Goal: Navigation & Orientation: Find specific page/section

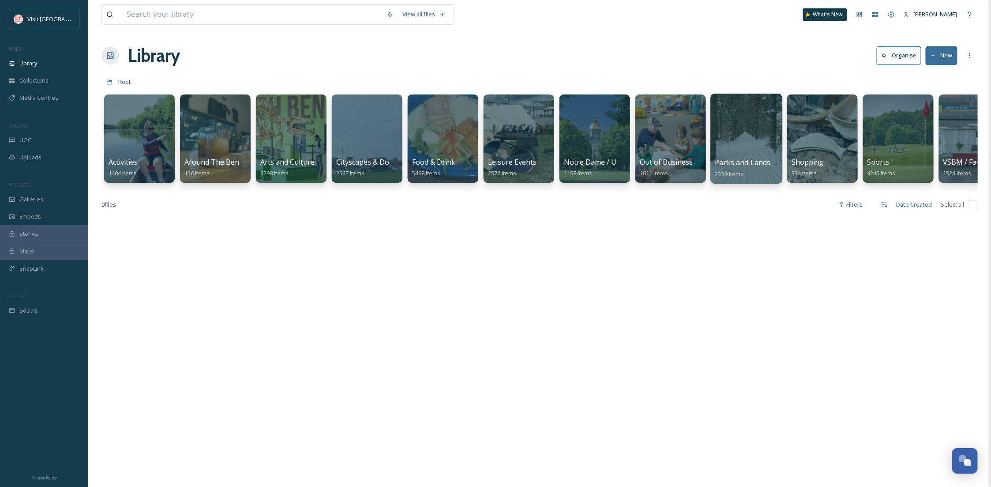
scroll to position [134, 0]
click at [972, 53] on icon at bounding box center [969, 55] width 7 height 7
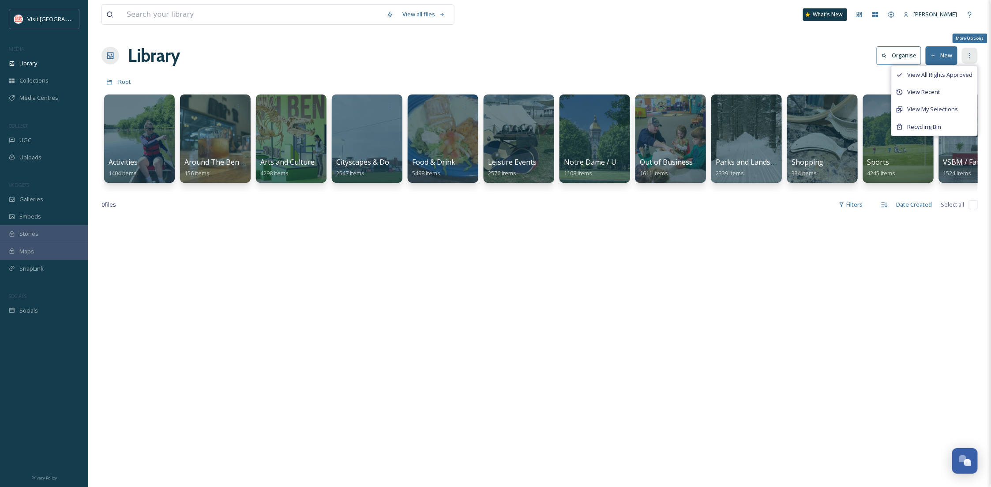
click at [970, 53] on icon at bounding box center [969, 55] width 7 height 7
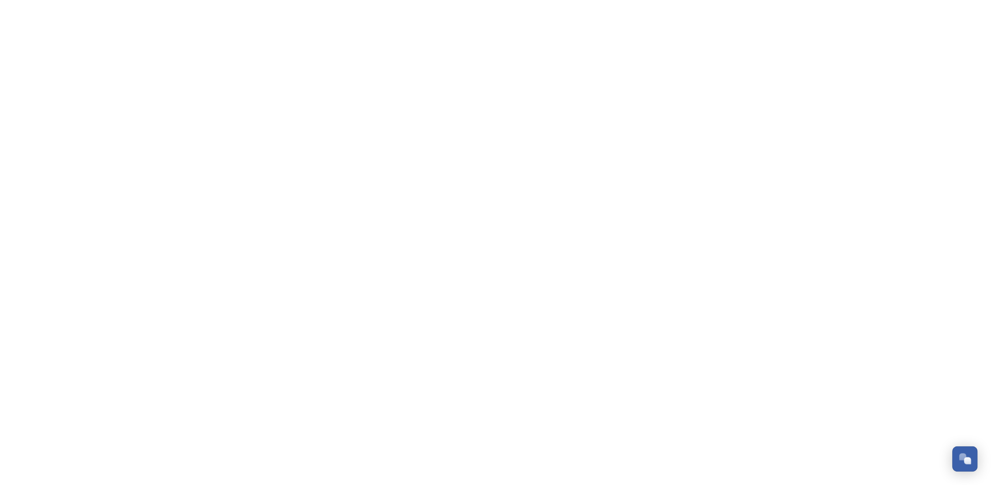
scroll to position [135, 0]
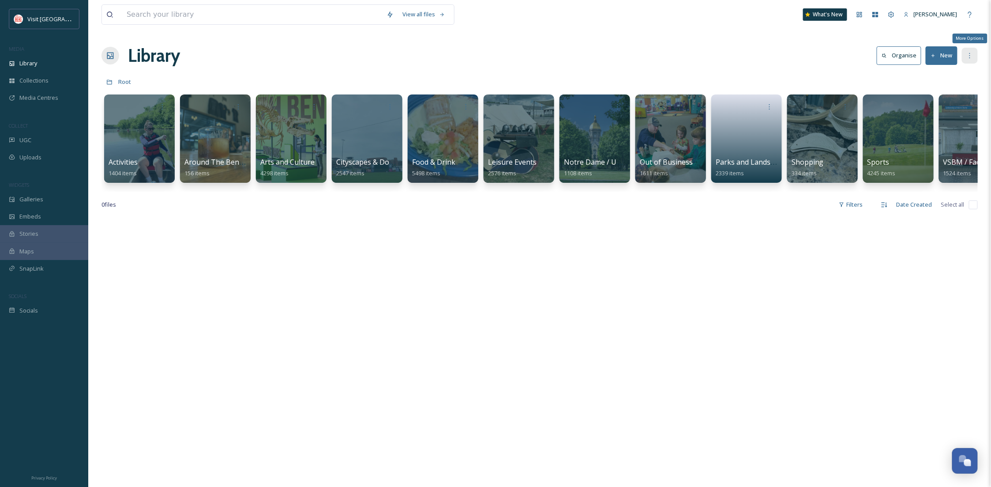
click at [971, 58] on icon at bounding box center [969, 55] width 7 height 7
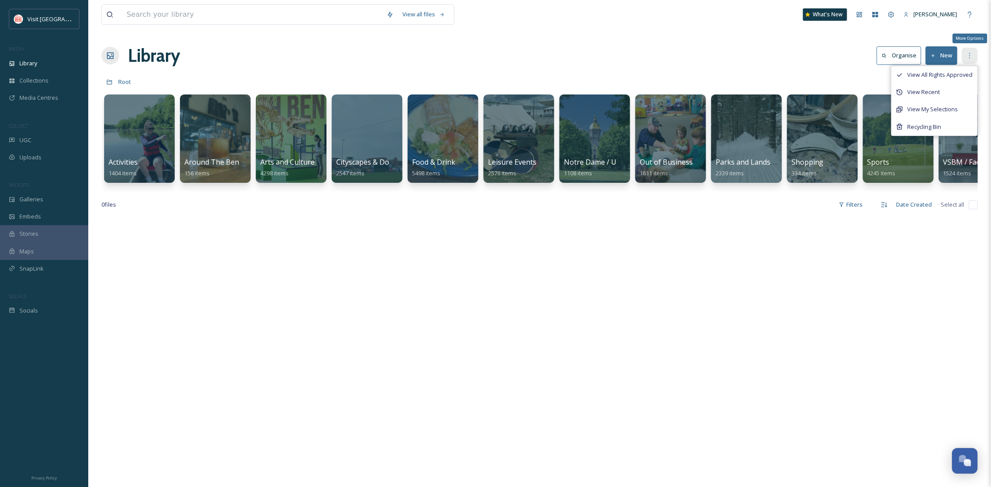
click at [971, 58] on icon at bounding box center [969, 55] width 7 height 7
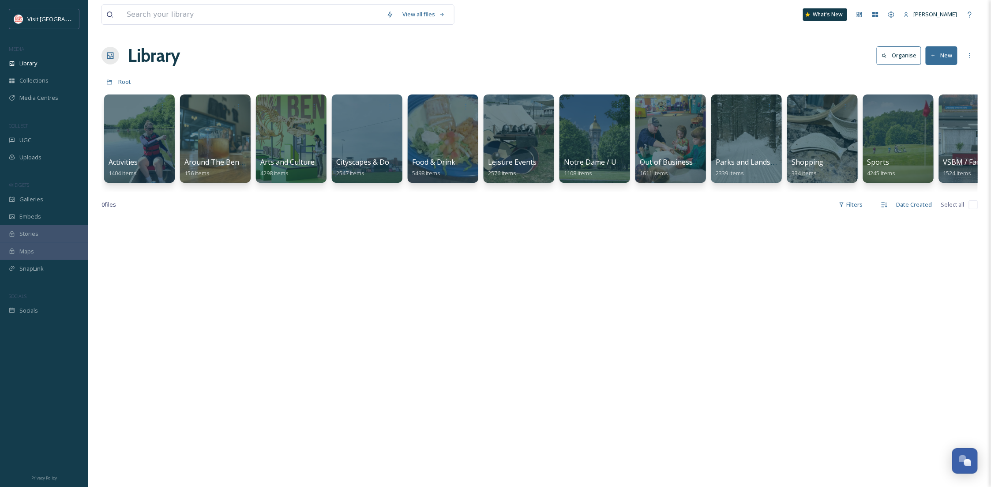
click at [541, 416] on div at bounding box center [539, 460] width 876 height 487
click at [40, 23] on span "Visit [GEOGRAPHIC_DATA]" at bounding box center [61, 19] width 68 height 8
click at [42, 16] on span "Visit [GEOGRAPHIC_DATA]" at bounding box center [61, 19] width 68 height 8
click at [920, 15] on span "[PERSON_NAME]" at bounding box center [936, 14] width 44 height 8
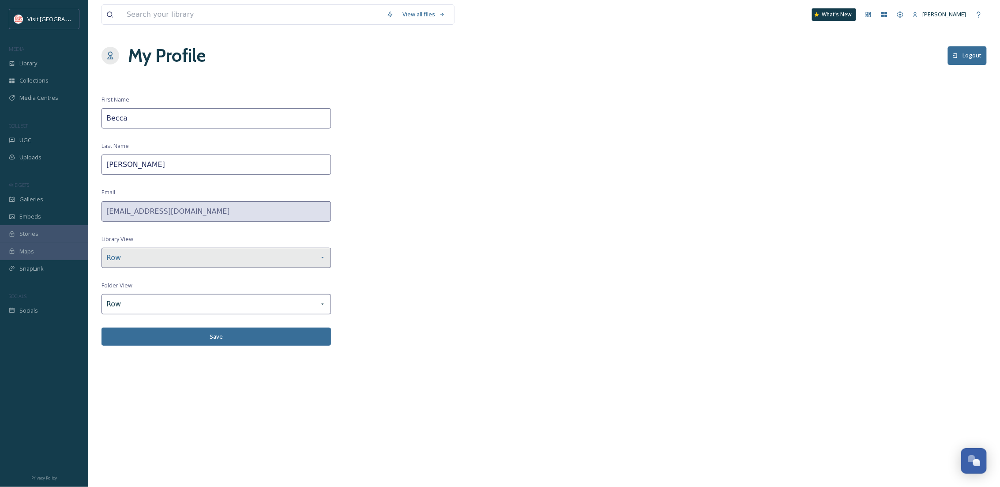
click at [156, 262] on div "Row" at bounding box center [215, 257] width 229 height 20
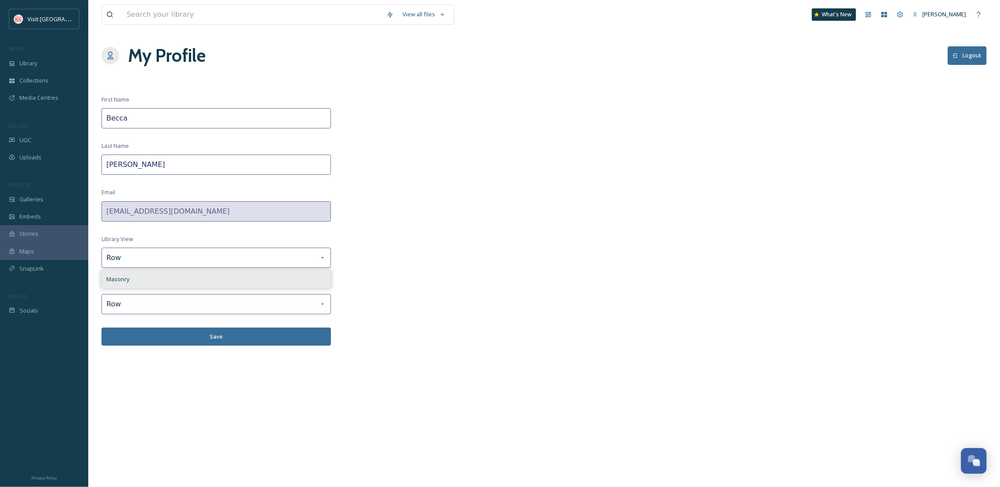
click at [171, 282] on div "Masonry" at bounding box center [216, 278] width 228 height 17
click at [253, 339] on button "Save" at bounding box center [215, 336] width 229 height 18
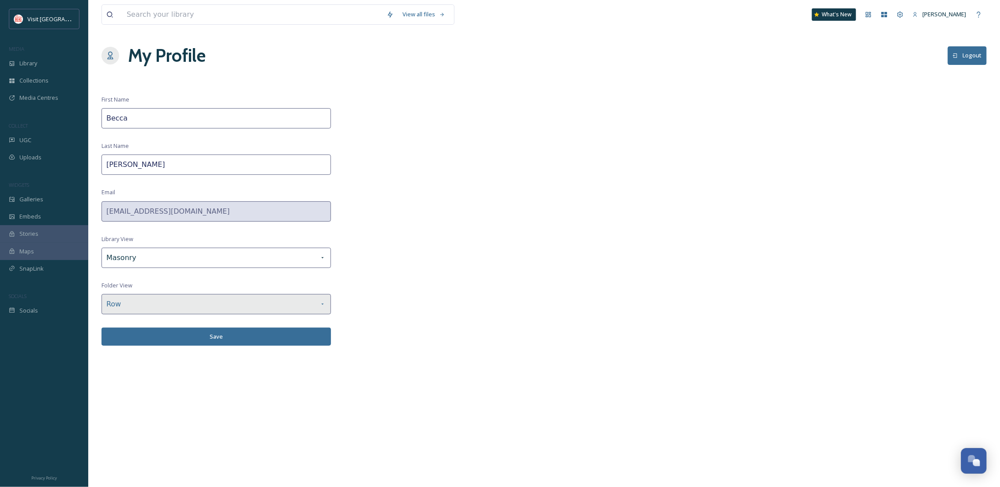
click at [192, 312] on div "Row" at bounding box center [215, 304] width 229 height 20
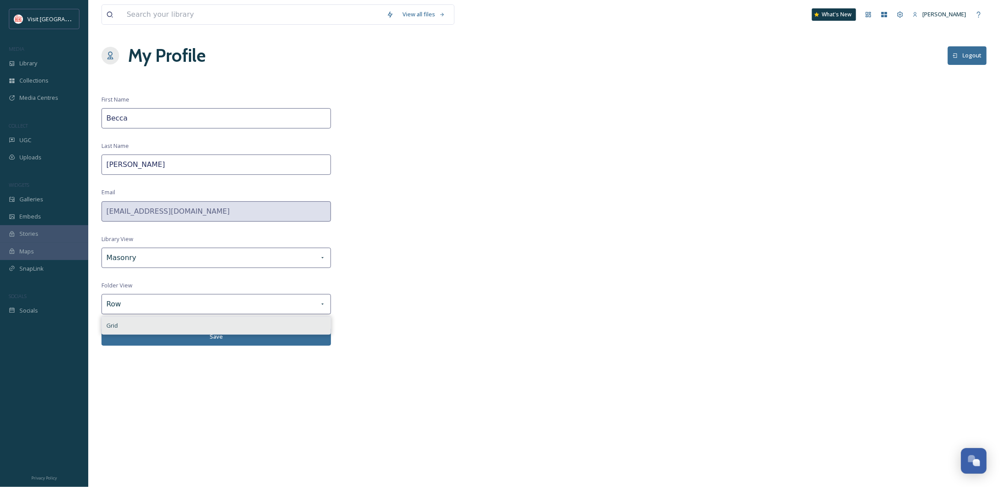
click at [187, 333] on div "Grid" at bounding box center [216, 325] width 228 height 17
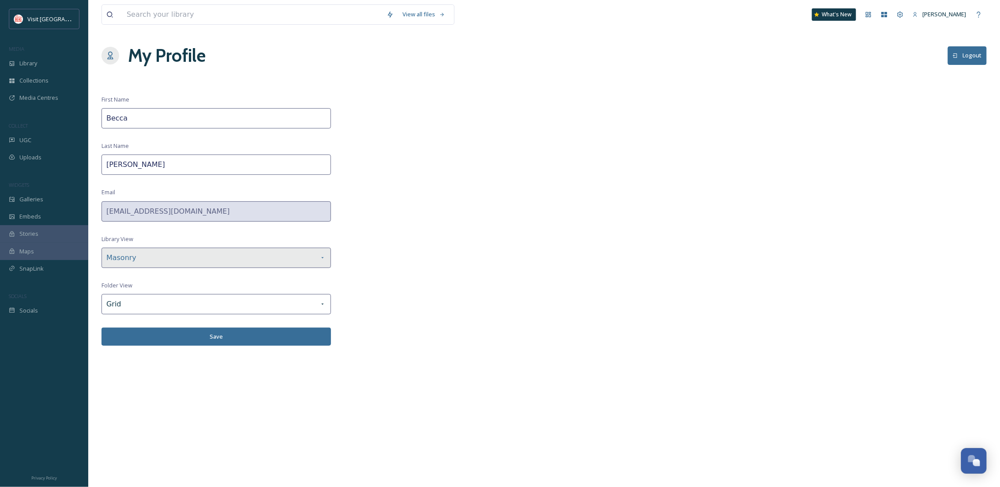
click at [152, 263] on div "Masonry" at bounding box center [215, 257] width 229 height 20
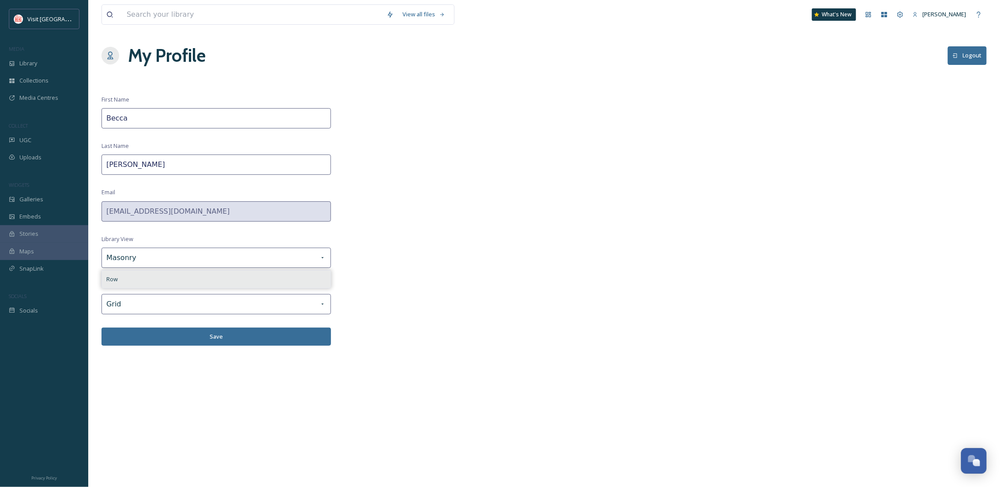
click at [156, 285] on div "Row" at bounding box center [216, 278] width 228 height 17
click at [163, 341] on button "Save" at bounding box center [215, 336] width 229 height 18
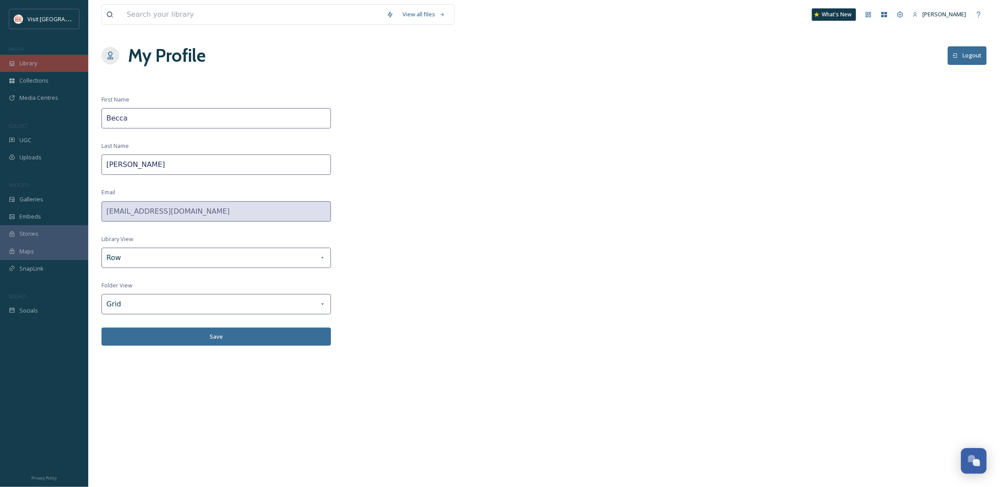
click at [34, 63] on span "Library" at bounding box center [28, 63] width 18 height 8
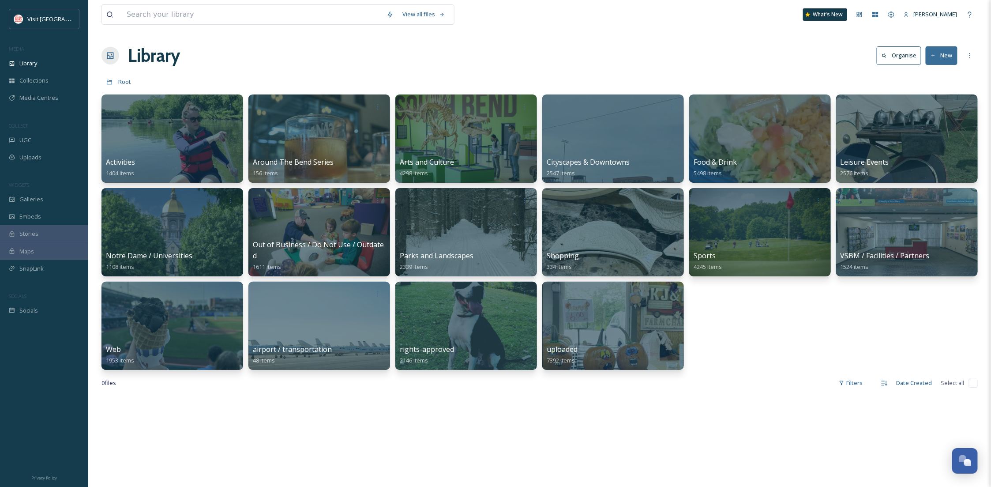
click at [41, 80] on span "Collections" at bounding box center [33, 80] width 29 height 8
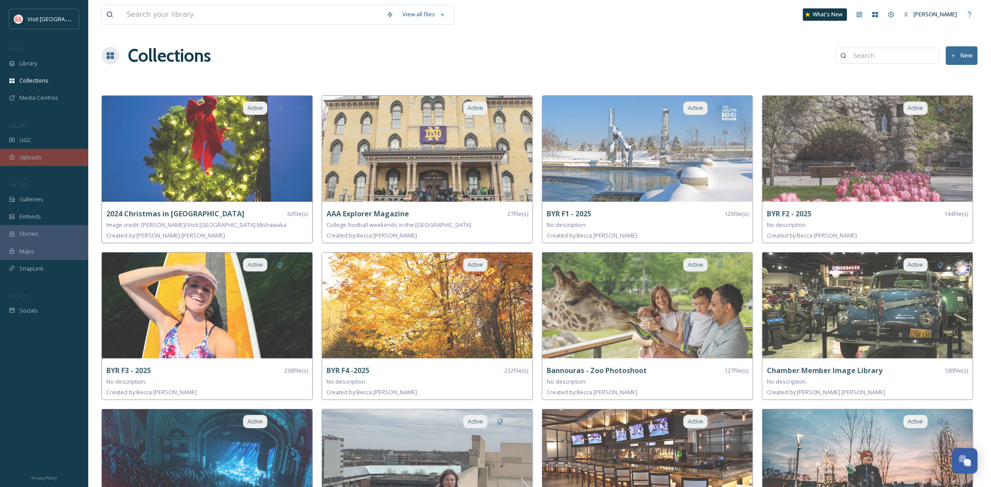
click at [50, 154] on div "Uploads" at bounding box center [44, 157] width 88 height 17
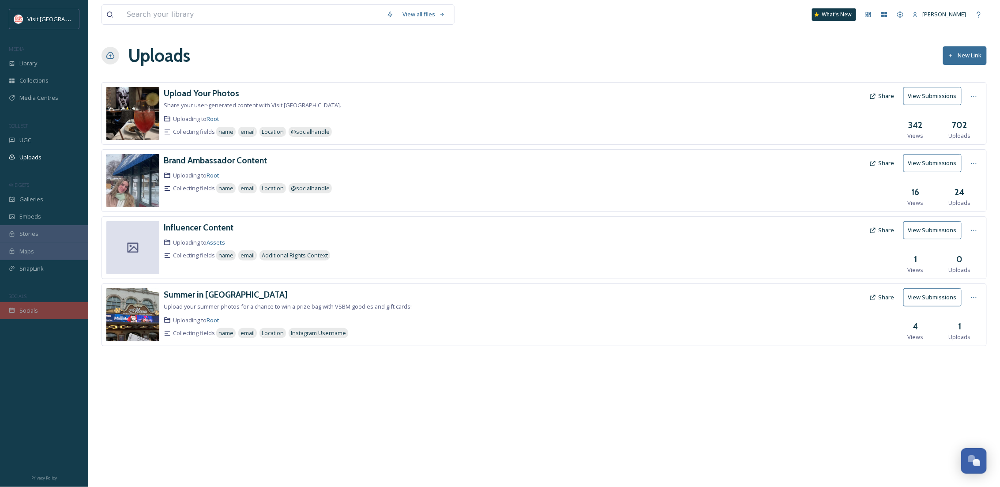
click at [55, 303] on div "Socials" at bounding box center [44, 310] width 88 height 17
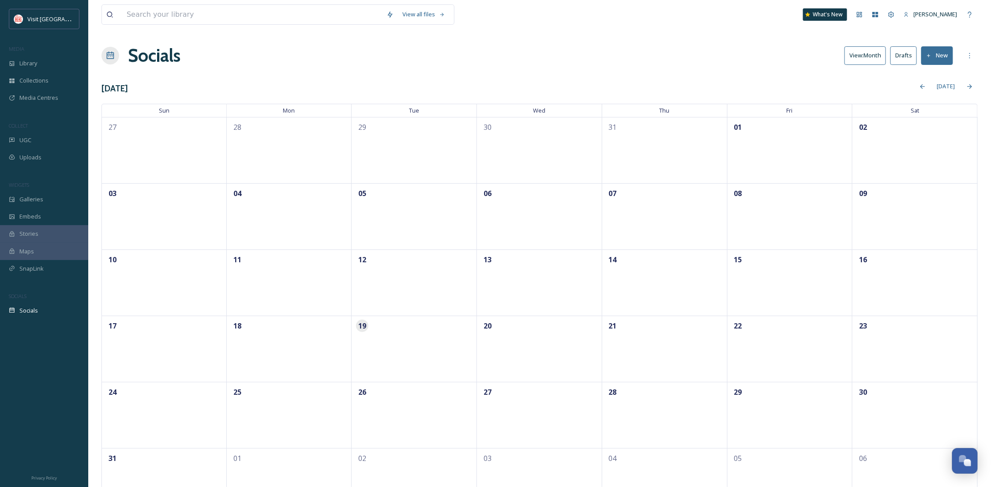
click at [941, 46] on button "New" at bounding box center [937, 55] width 32 height 18
click at [514, 18] on div "View all files" at bounding box center [324, 14] width 446 height 20
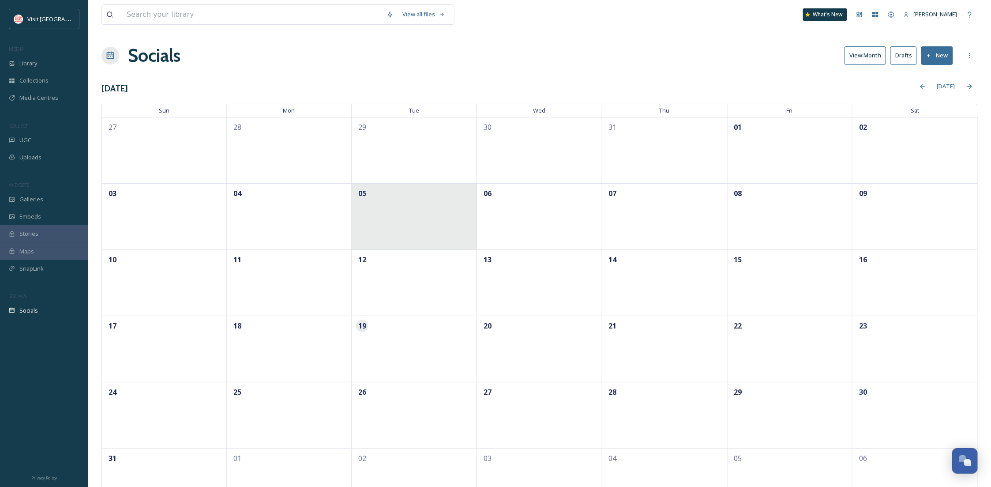
click at [475, 204] on div "05" at bounding box center [414, 216] width 125 height 66
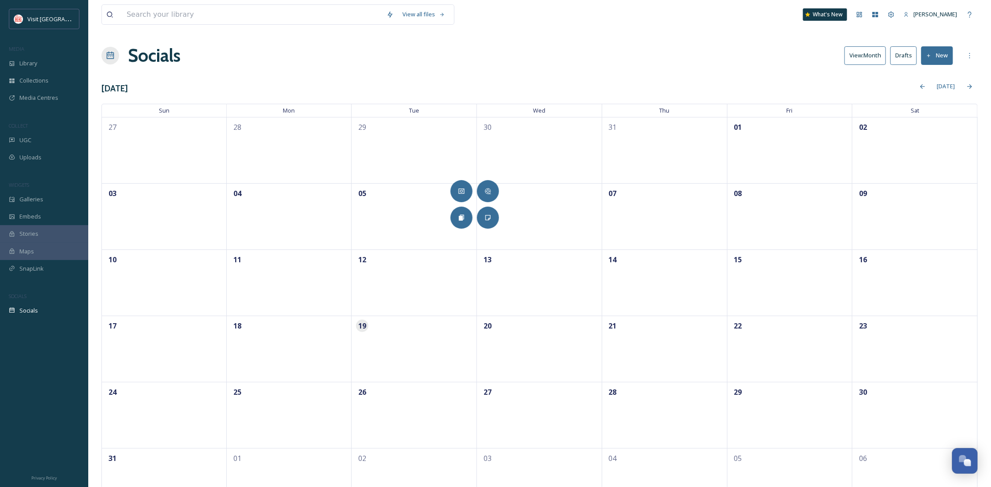
click at [443, 70] on div "View all files What's New [PERSON_NAME] Socials View: Month Drafts New [DATE] […" at bounding box center [539, 261] width 902 height 523
click at [436, 115] on span "Tue" at bounding box center [414, 110] width 125 height 13
click at [63, 268] on div "SnapLink" at bounding box center [44, 268] width 88 height 17
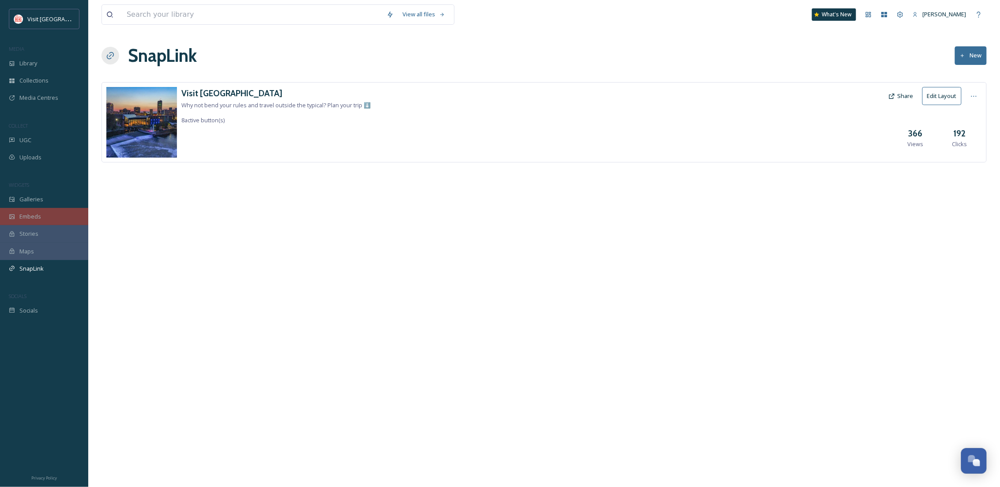
click at [43, 224] on div "Embeds" at bounding box center [44, 216] width 88 height 17
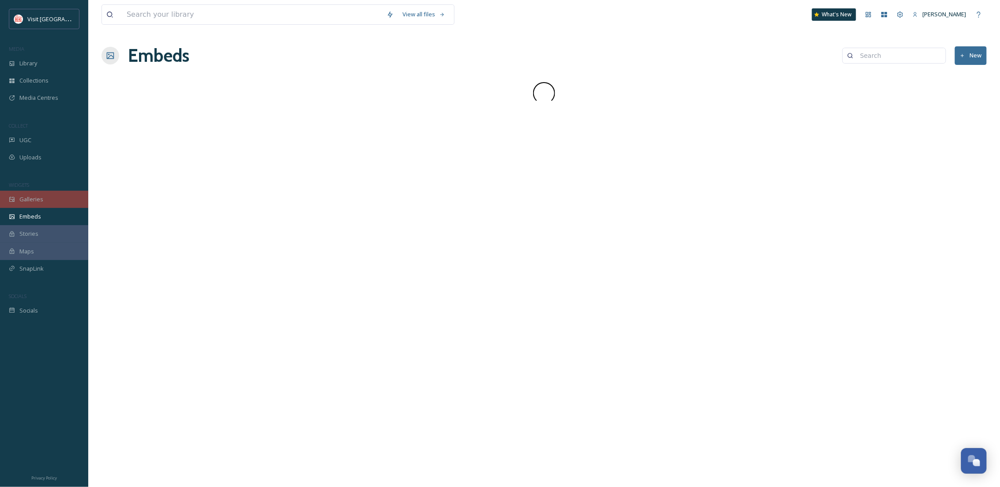
click at [40, 202] on span "Galleries" at bounding box center [31, 199] width 24 height 8
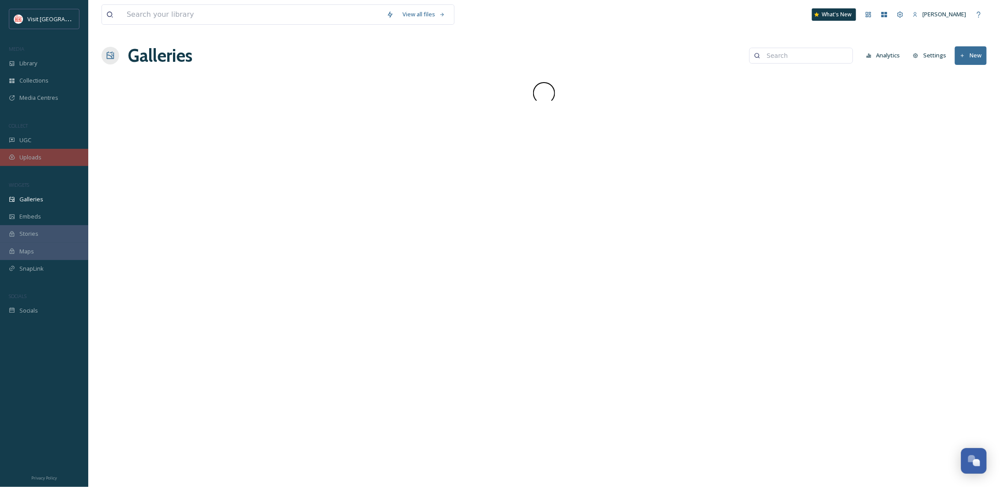
click at [35, 149] on div "Uploads" at bounding box center [44, 157] width 88 height 17
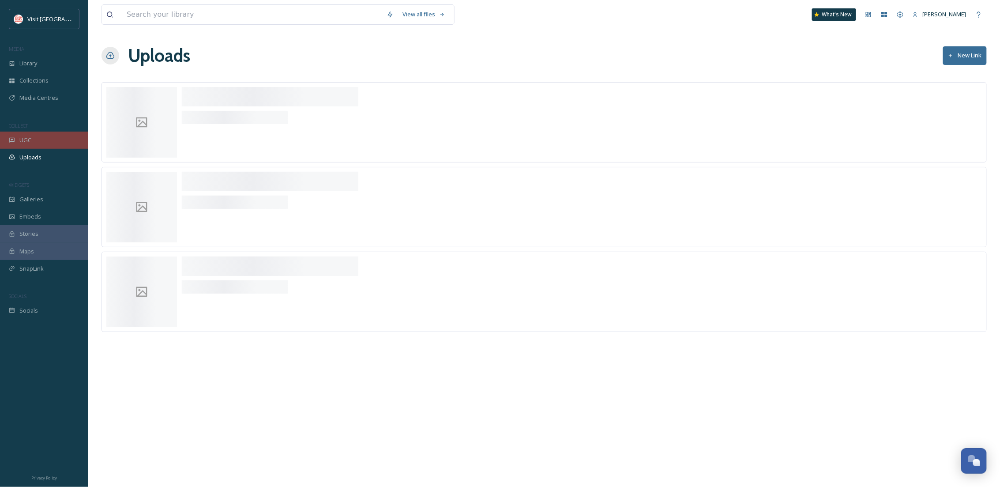
click at [35, 138] on div "UGC" at bounding box center [44, 139] width 88 height 17
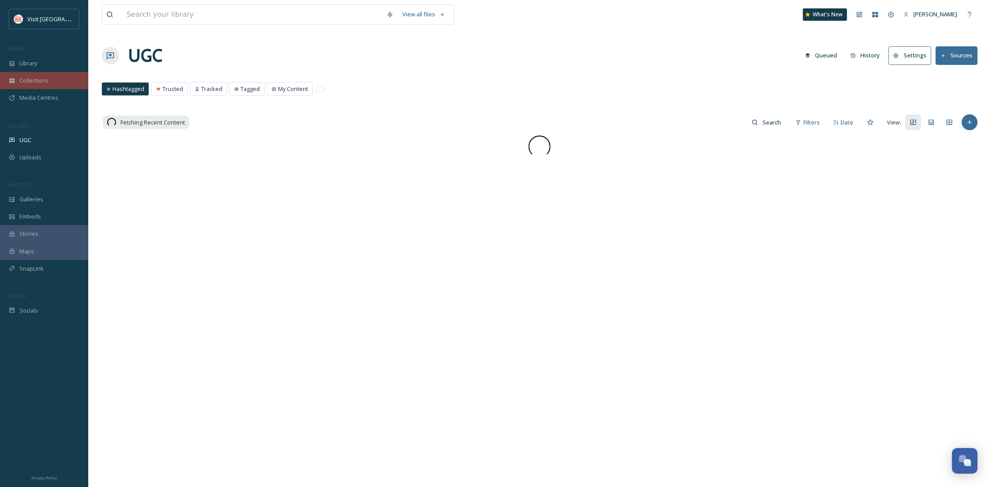
click at [42, 86] on div "Collections" at bounding box center [44, 80] width 88 height 17
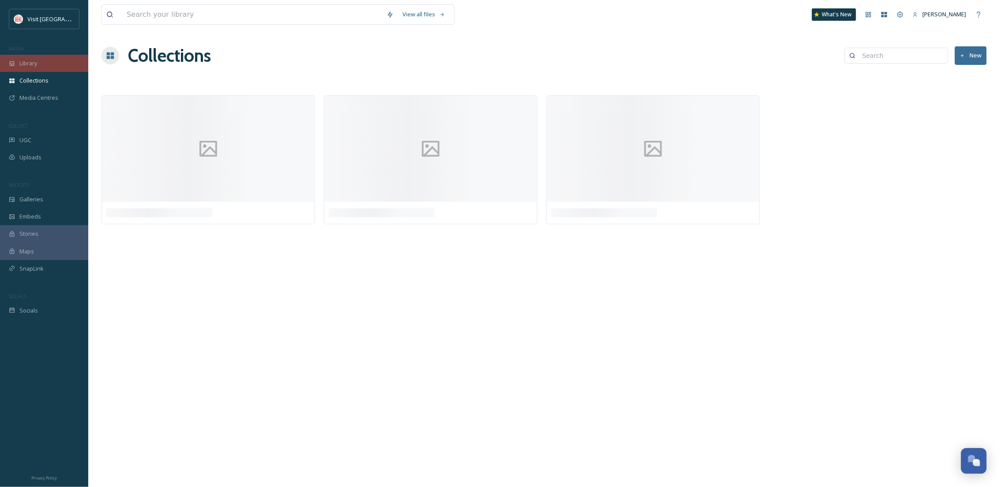
click at [39, 65] on div "Library" at bounding box center [44, 63] width 88 height 17
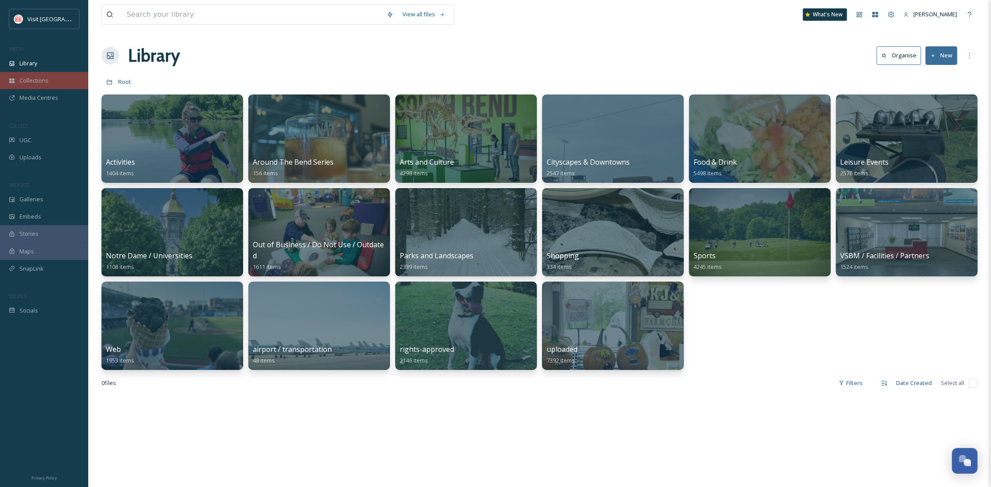
click at [37, 74] on div "Collections" at bounding box center [44, 80] width 88 height 17
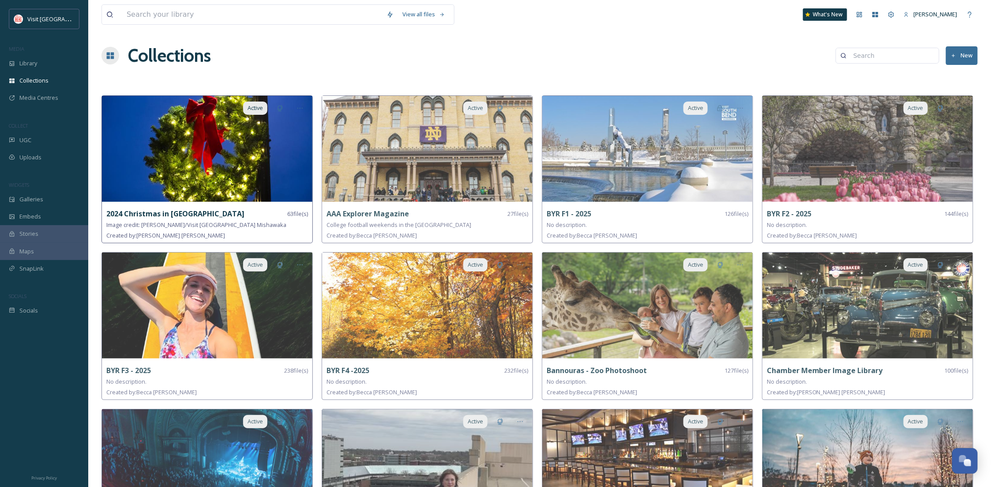
click at [305, 167] on img at bounding box center [207, 149] width 210 height 106
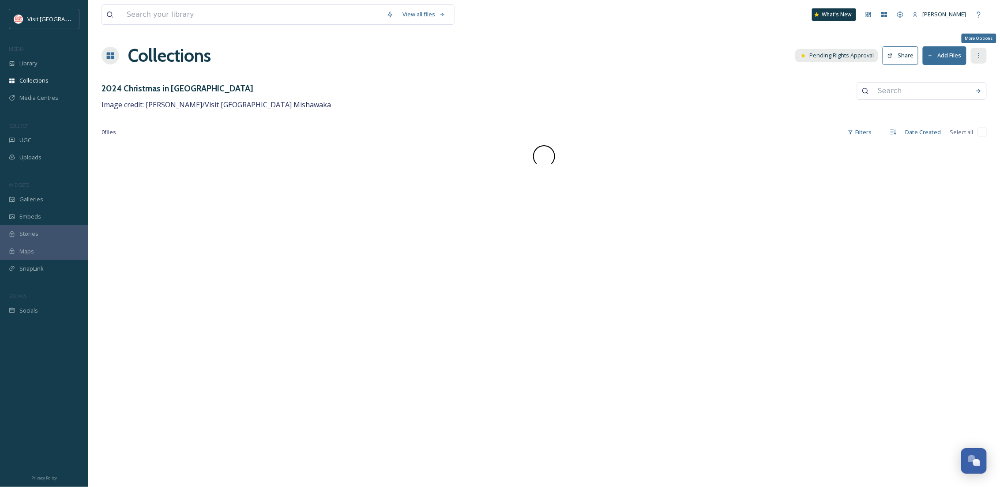
click at [982, 54] on div "More Options" at bounding box center [978, 56] width 16 height 16
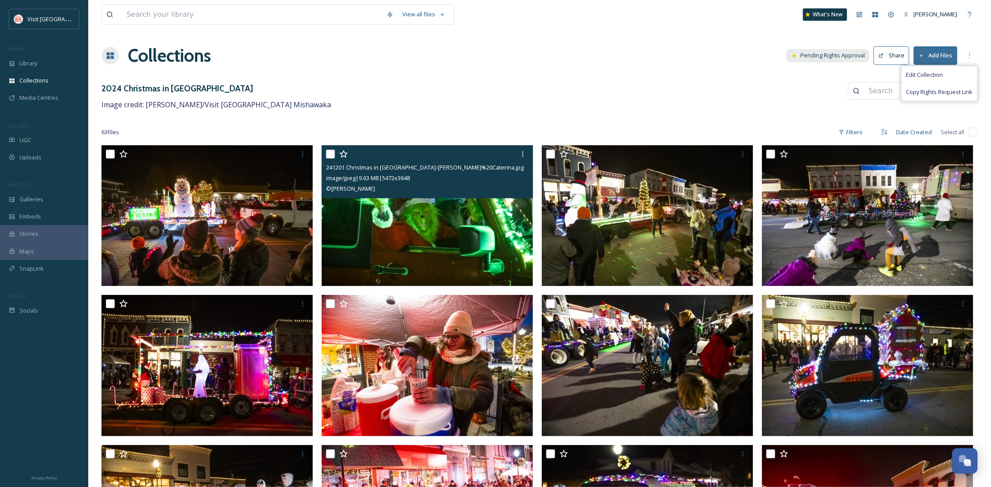
click at [382, 231] on img at bounding box center [427, 215] width 211 height 141
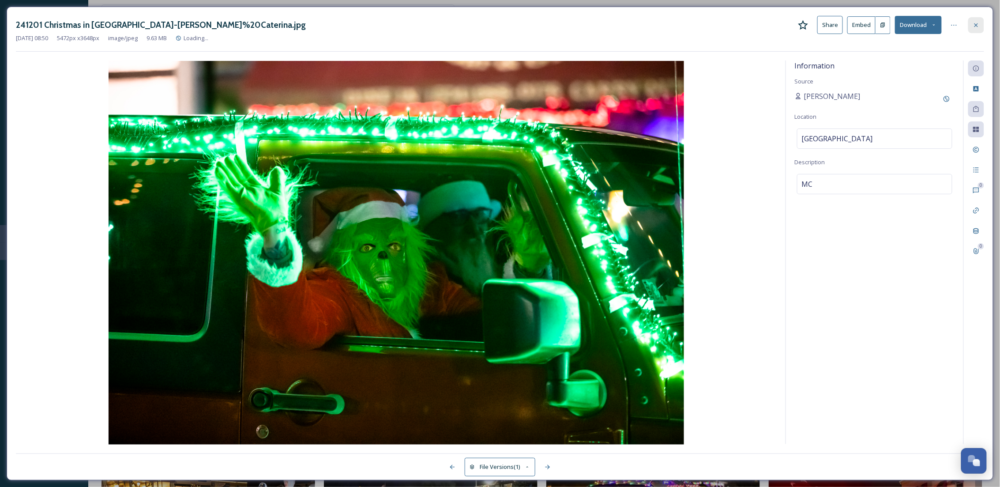
click at [975, 26] on icon at bounding box center [975, 25] width 7 height 7
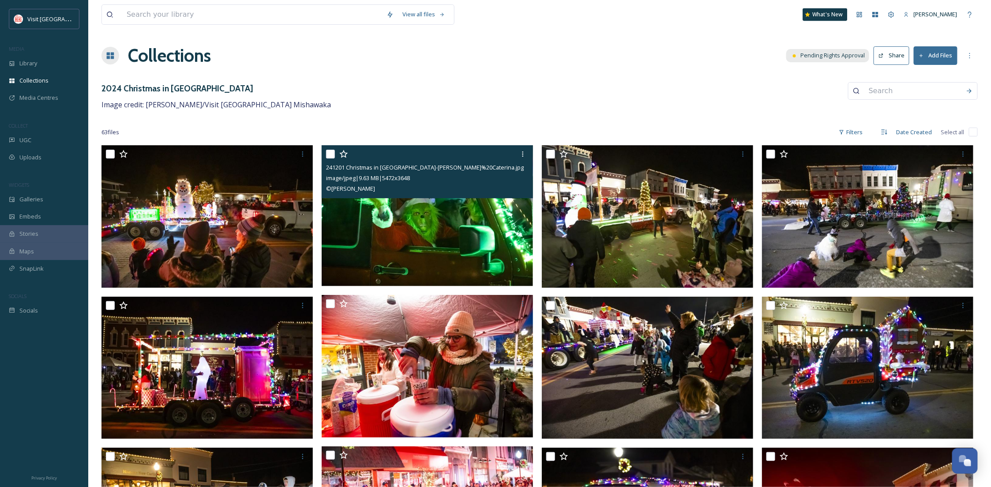
click at [820, 15] on div "What's New" at bounding box center [825, 14] width 45 height 12
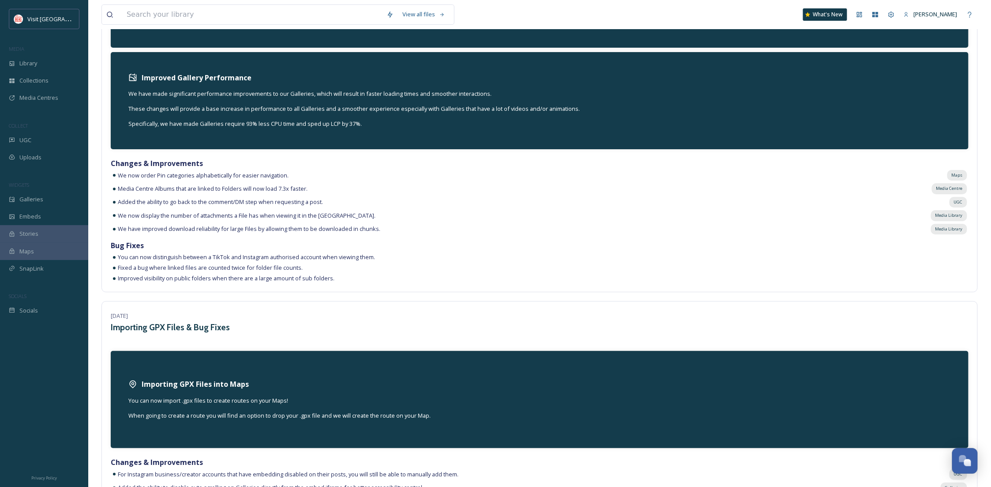
scroll to position [3137, 0]
